Goal: Information Seeking & Learning: Find specific page/section

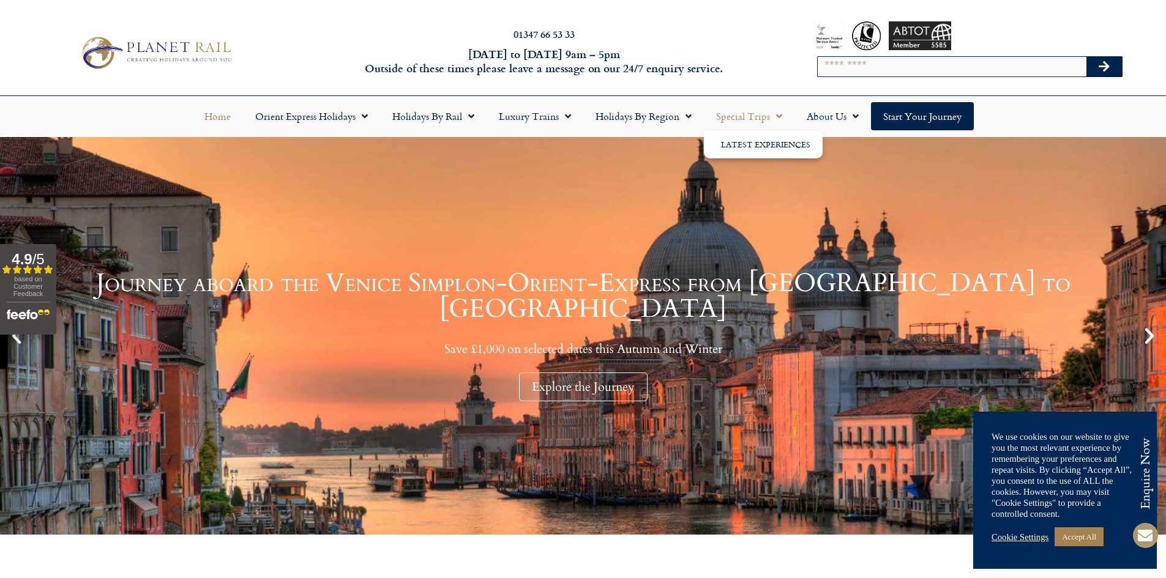
click at [775, 110] on span "Menu" at bounding box center [776, 116] width 12 height 22
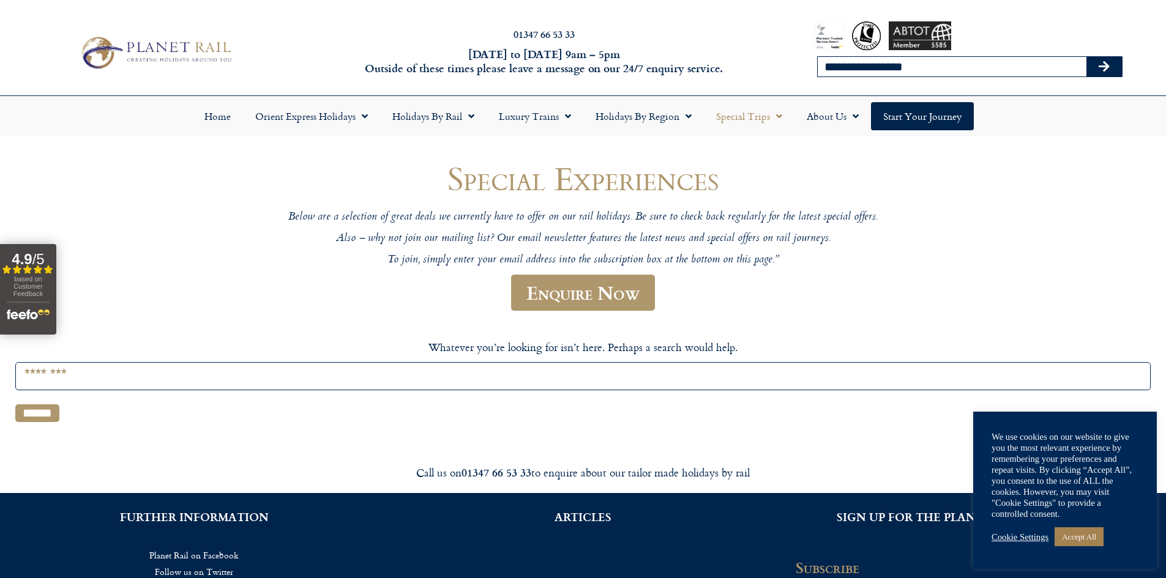
type input "**********"
click at [1086, 57] on button "Search" at bounding box center [1103, 67] width 35 height 20
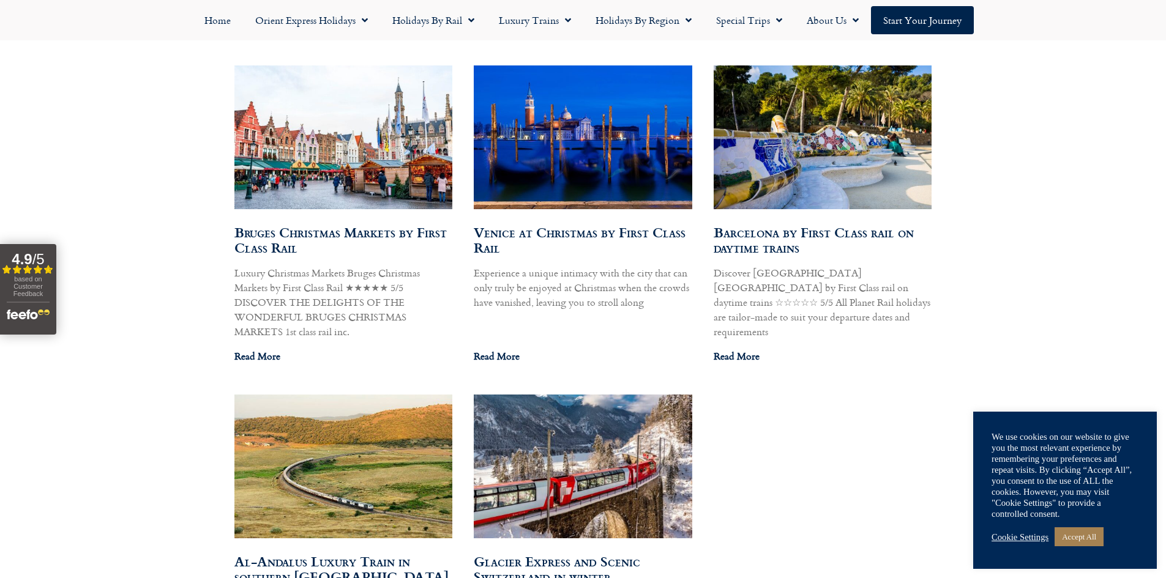
scroll to position [1041, 0]
